Goal: Information Seeking & Learning: Compare options

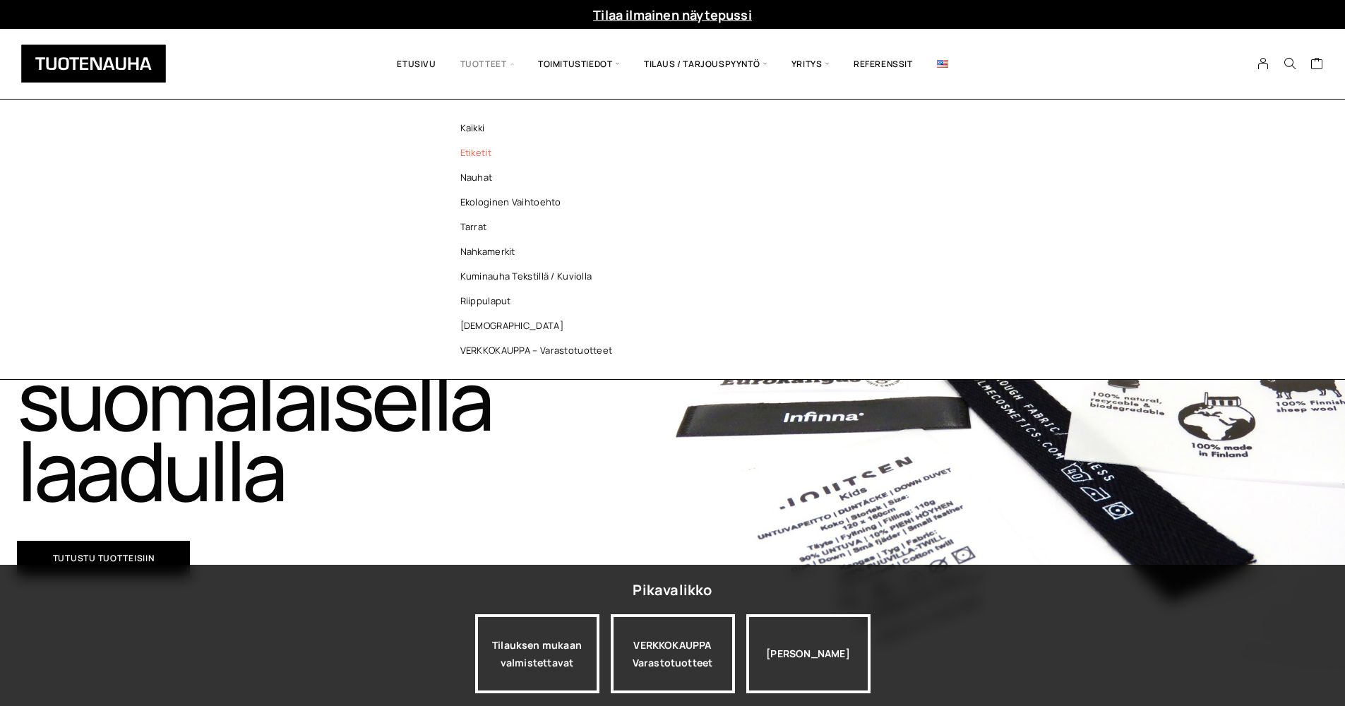
click at [471, 154] on link "Etiketit" at bounding box center [540, 152] width 205 height 25
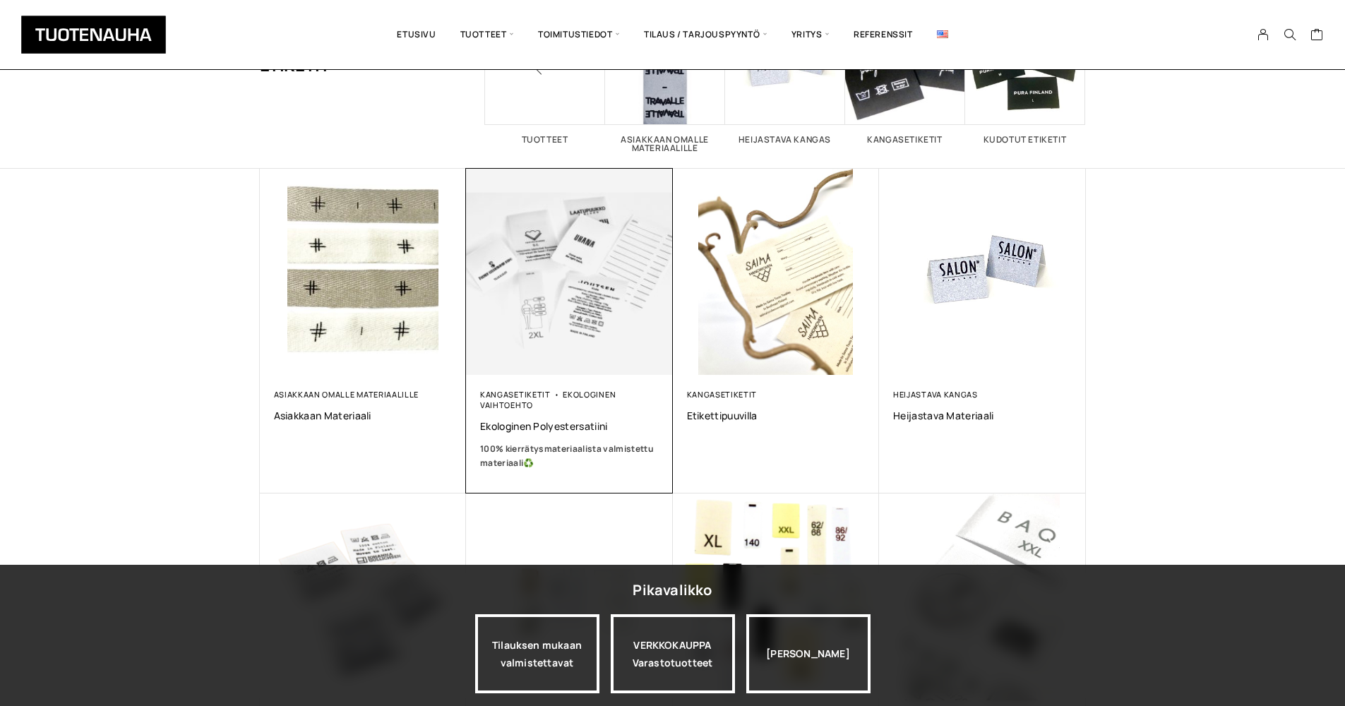
scroll to position [190, 0]
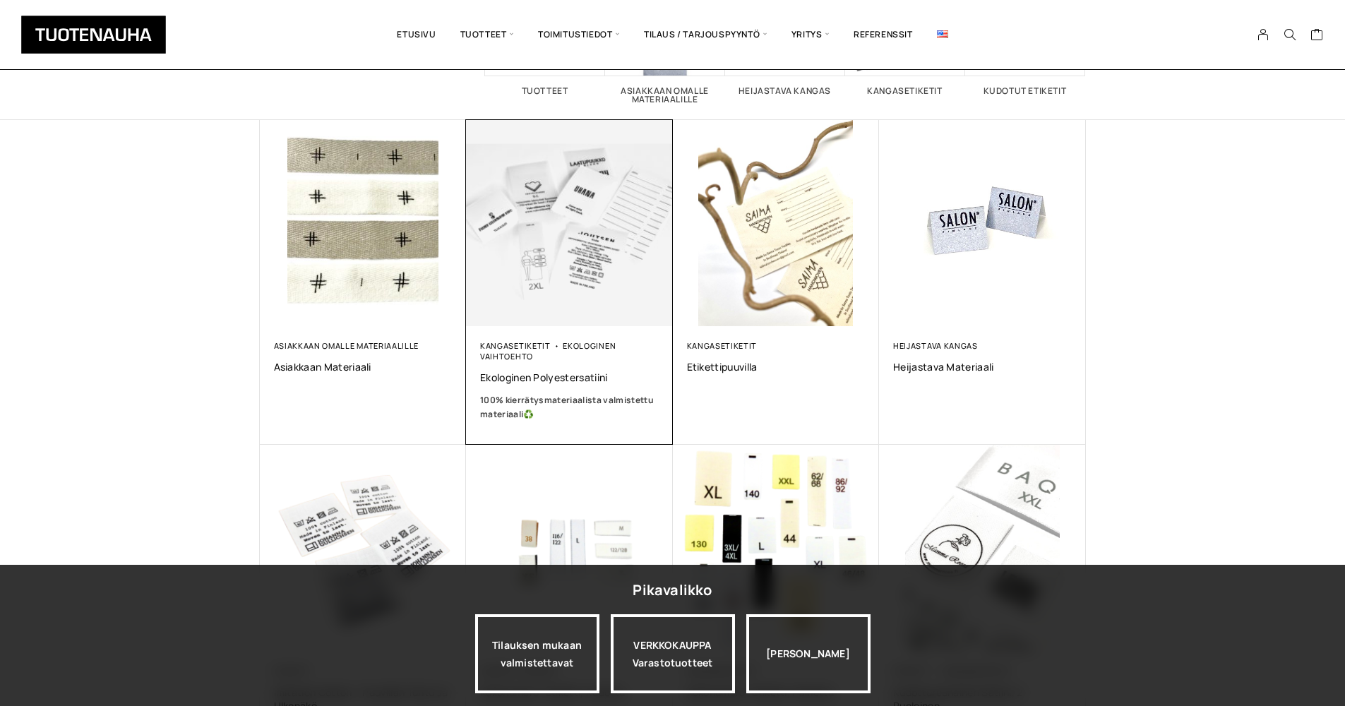
click at [551, 243] on img at bounding box center [569, 222] width 217 height 217
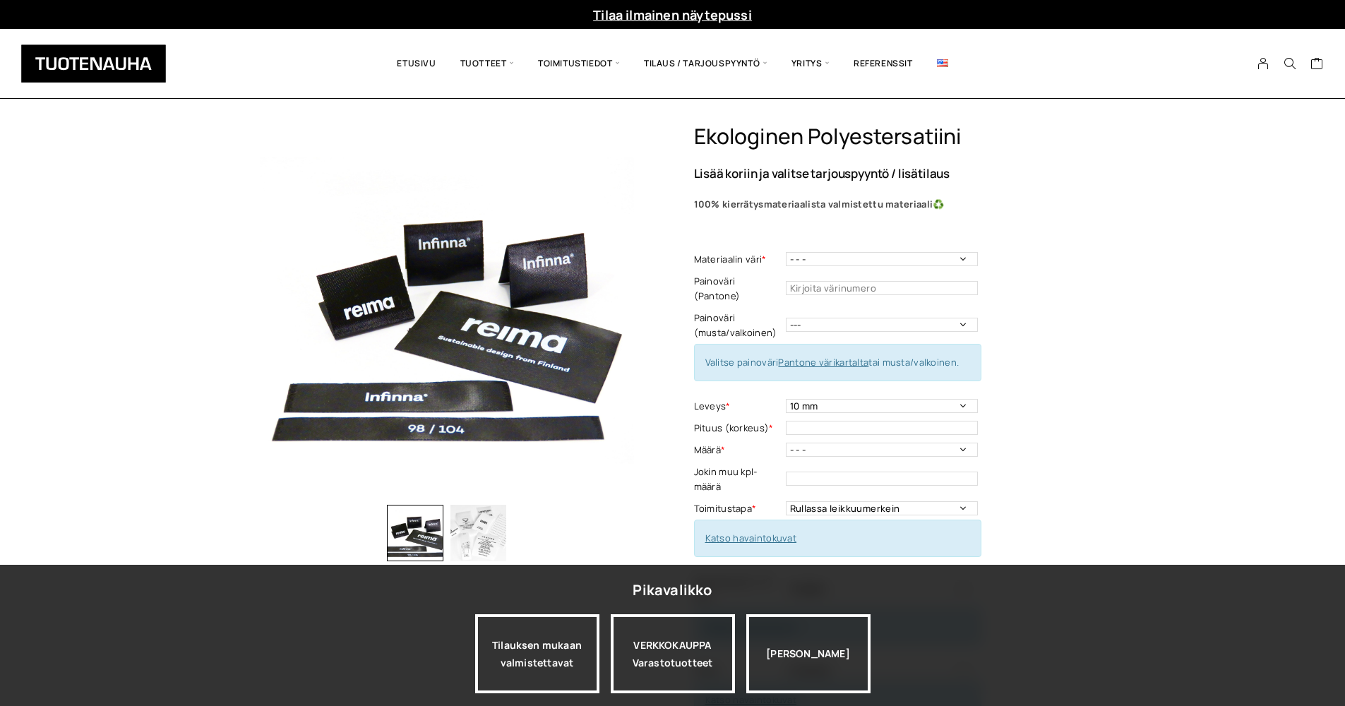
click at [482, 543] on img "button" at bounding box center [478, 533] width 56 height 56
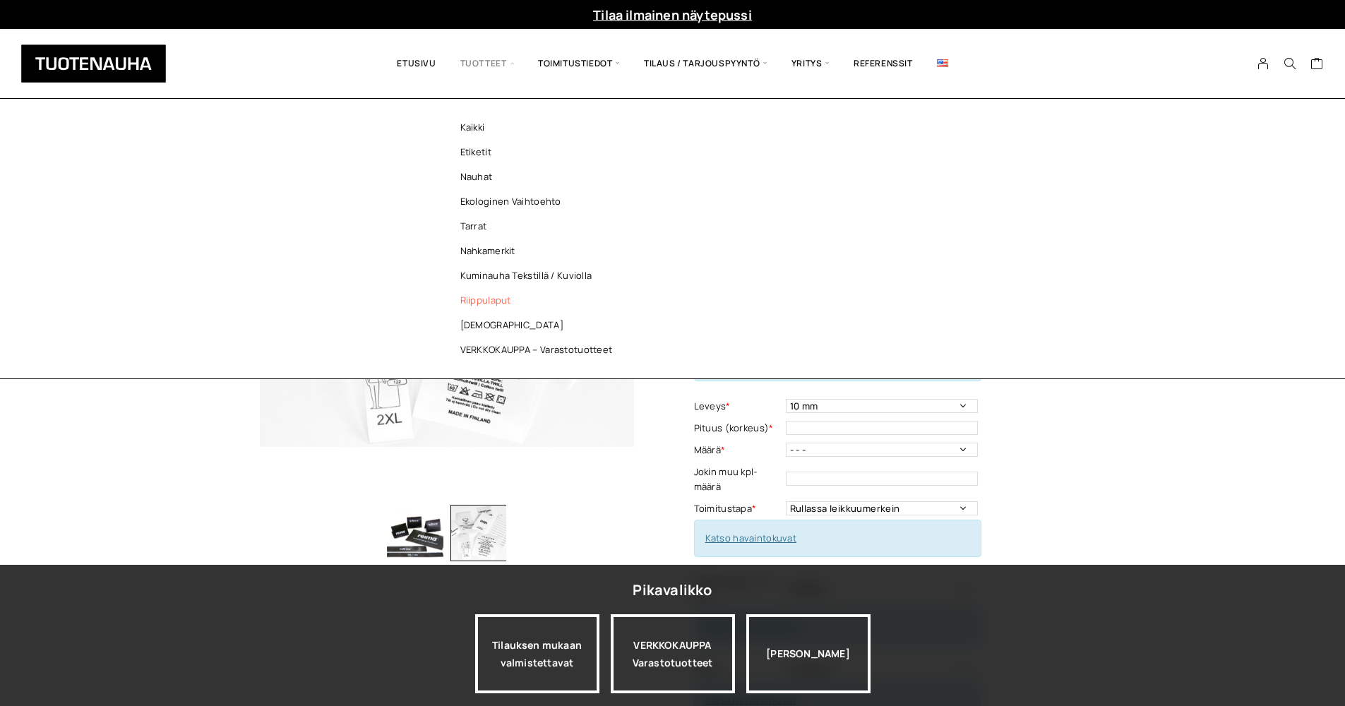
click at [488, 302] on link "Riippulaput" at bounding box center [540, 300] width 205 height 25
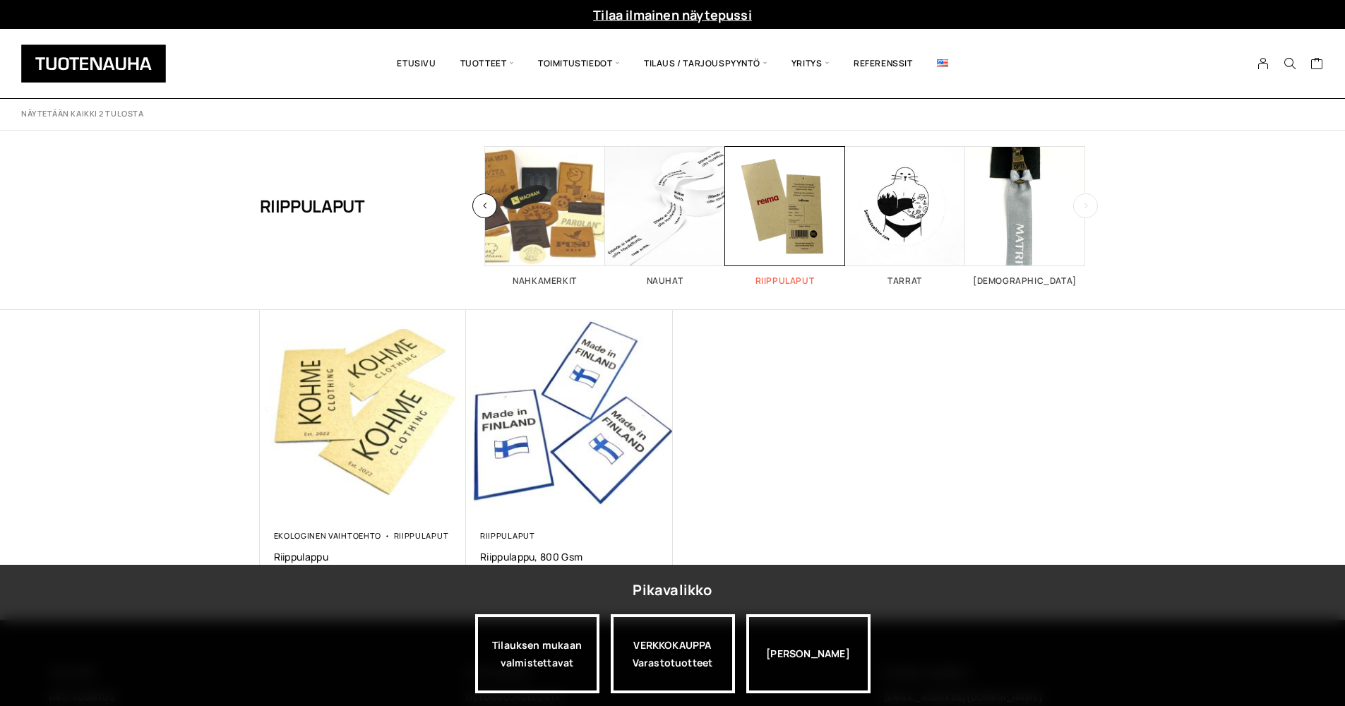
click at [764, 206] on span "Visit product category Riippulaput" at bounding box center [785, 206] width 120 height 120
